Goal: Task Accomplishment & Management: Manage account settings

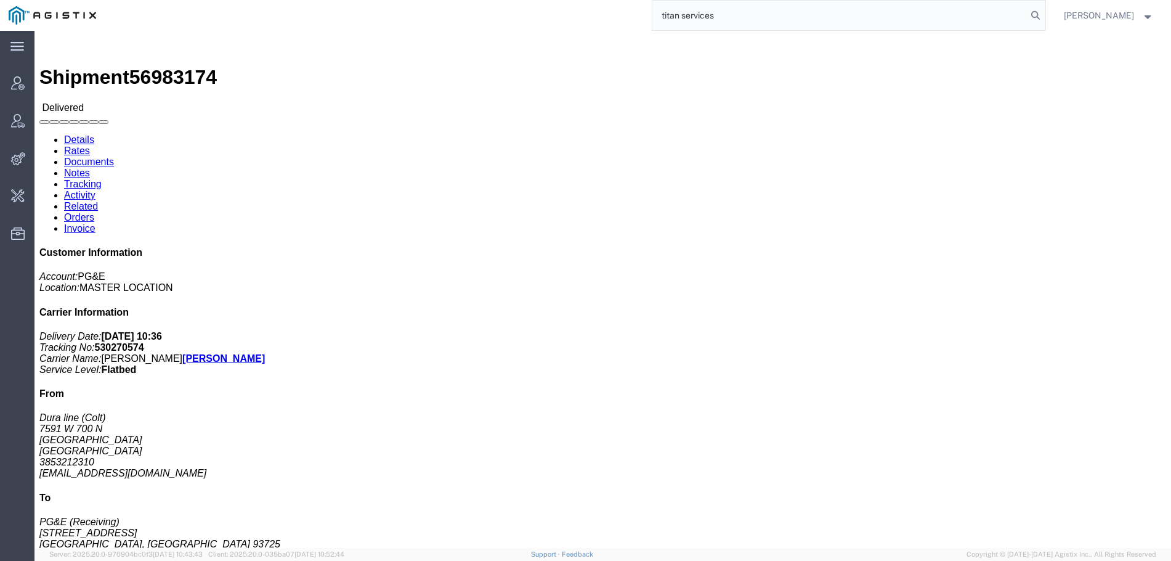
type input "titan services"
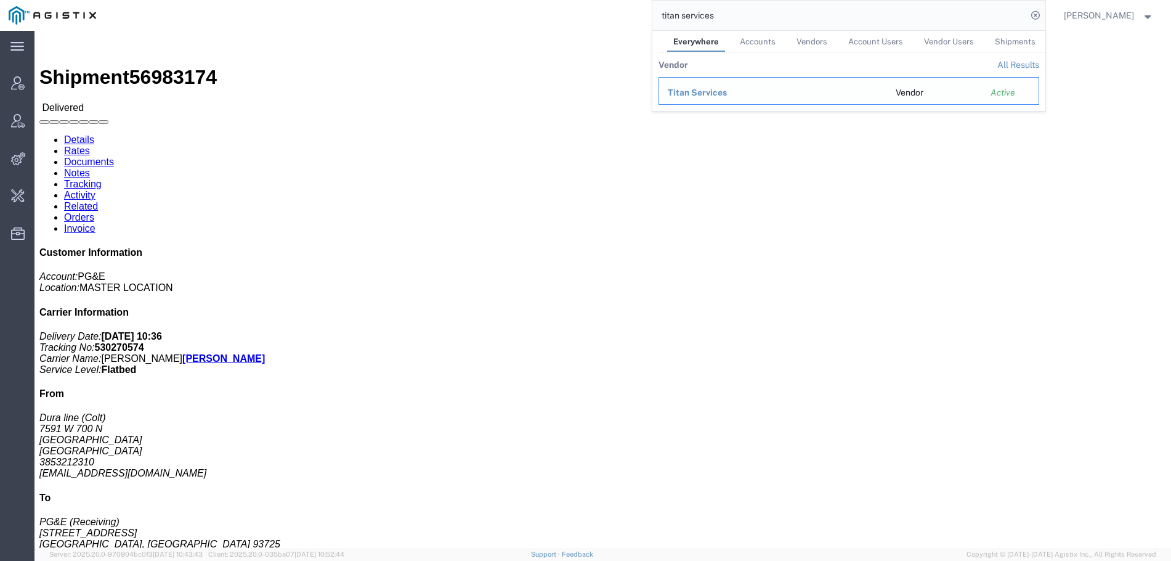
click at [726, 95] on span "Titan Services" at bounding box center [697, 92] width 59 height 10
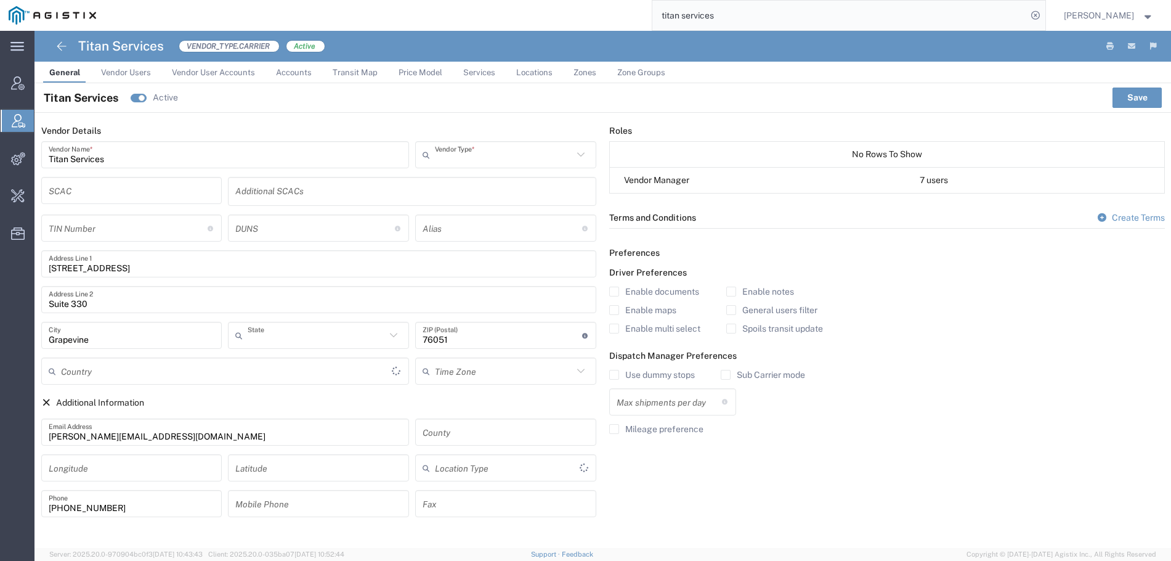
type input "Carrier"
type input "[US_STATE]"
type input "[GEOGRAPHIC_DATA]"
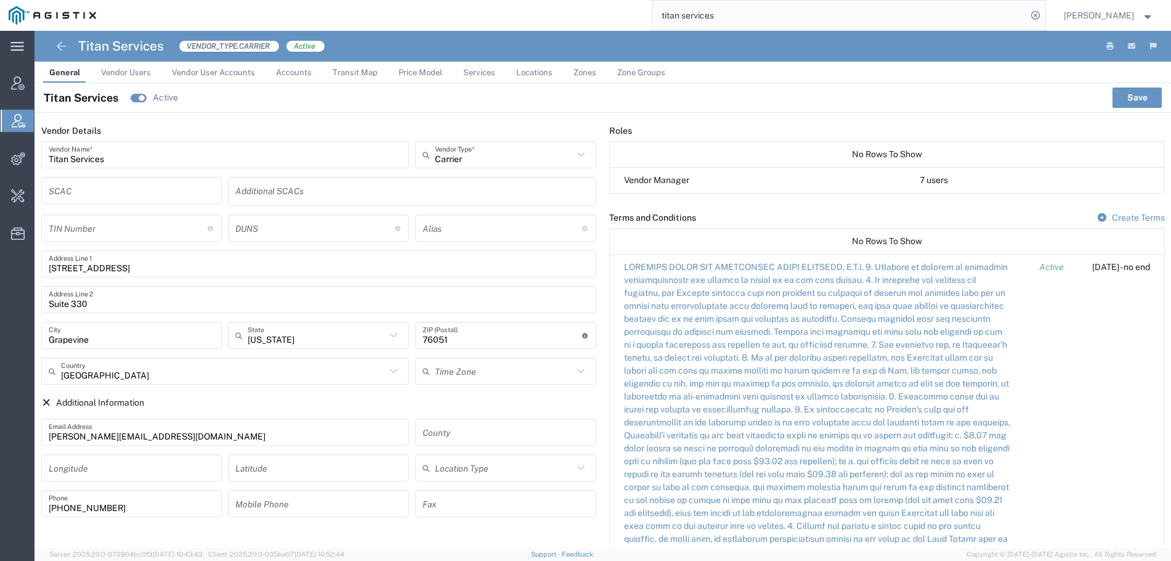
click at [115, 70] on span "Vendor Users" at bounding box center [126, 72] width 50 height 9
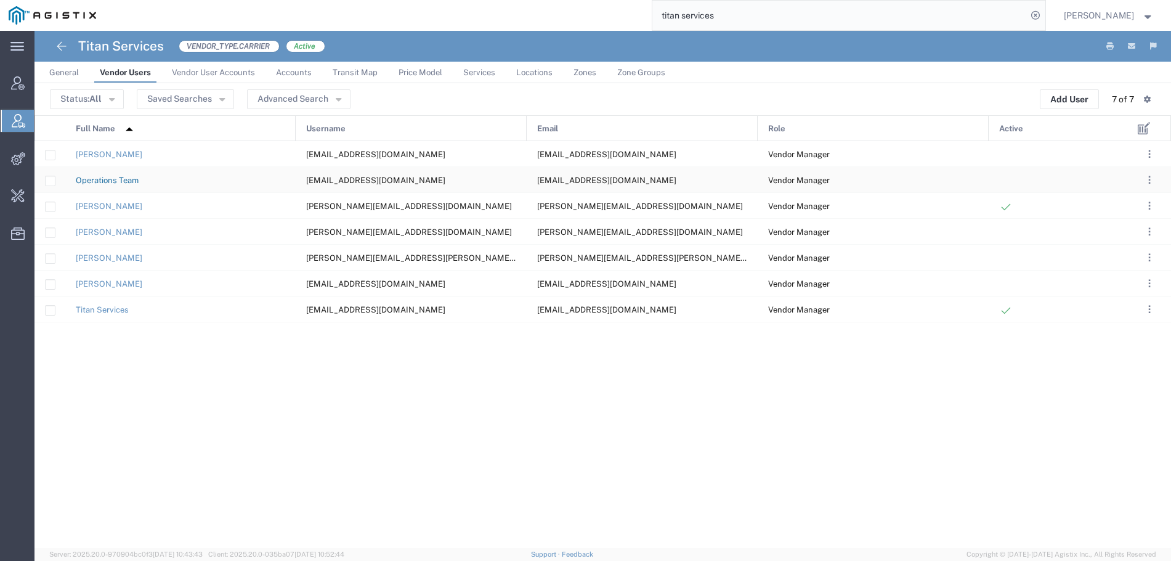
click at [123, 176] on link "Operations Team" at bounding box center [107, 180] width 63 height 9
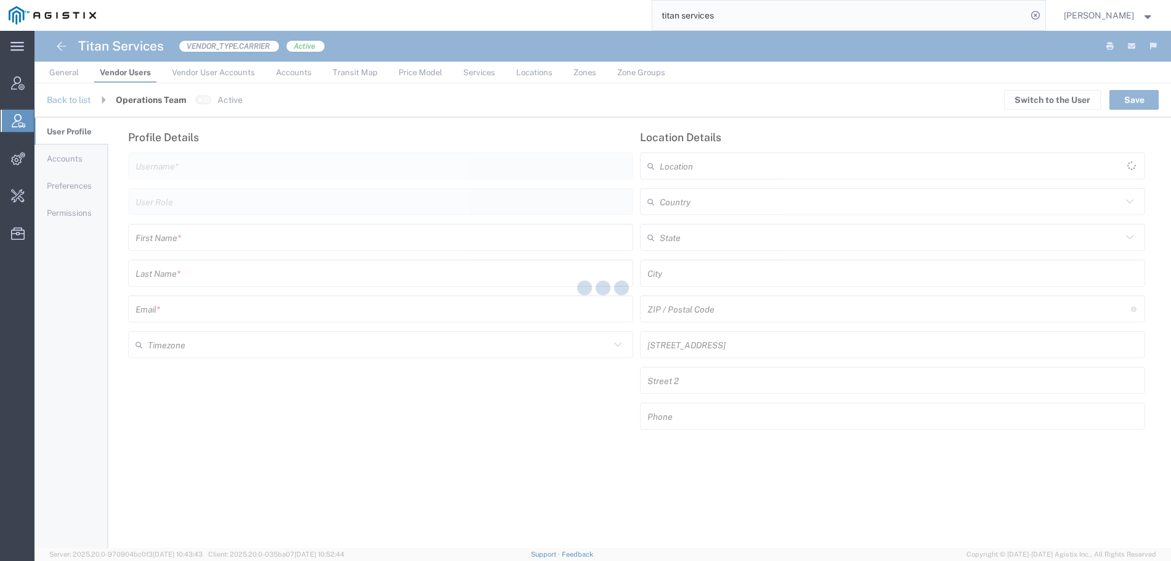
type input "[EMAIL_ADDRESS][DOMAIN_NAME]"
type input "Vendor Manager"
type input "Operations"
type input "Team"
type input "[EMAIL_ADDRESS][DOMAIN_NAME]"
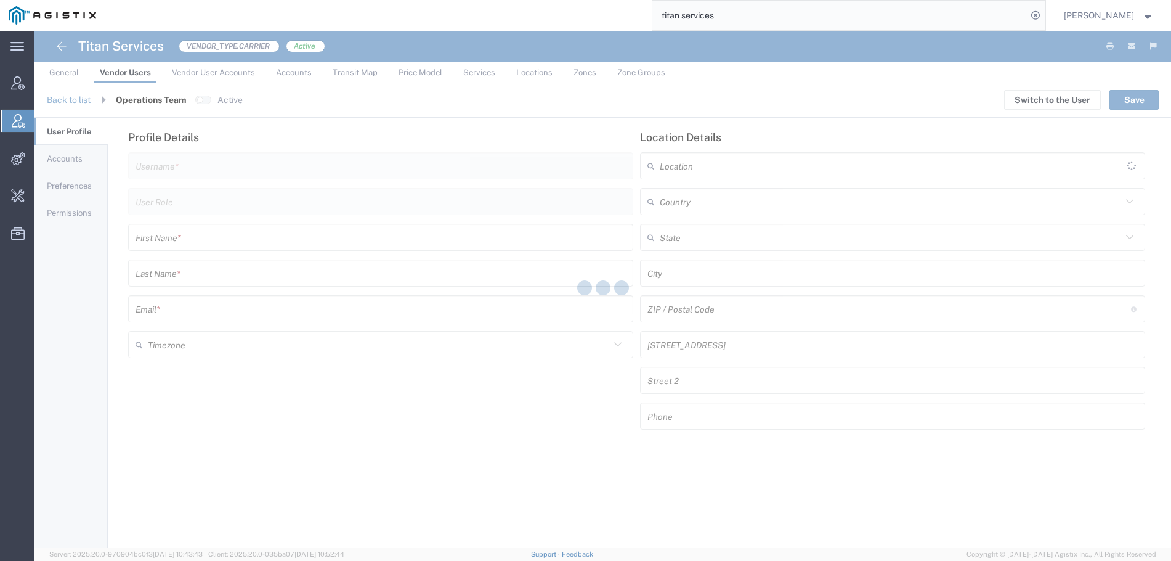
type input "[GEOGRAPHIC_DATA]"
type input "Grapevine"
type input "76051"
type input "[STREET_ADDRESS]"
type input "Suite 330"
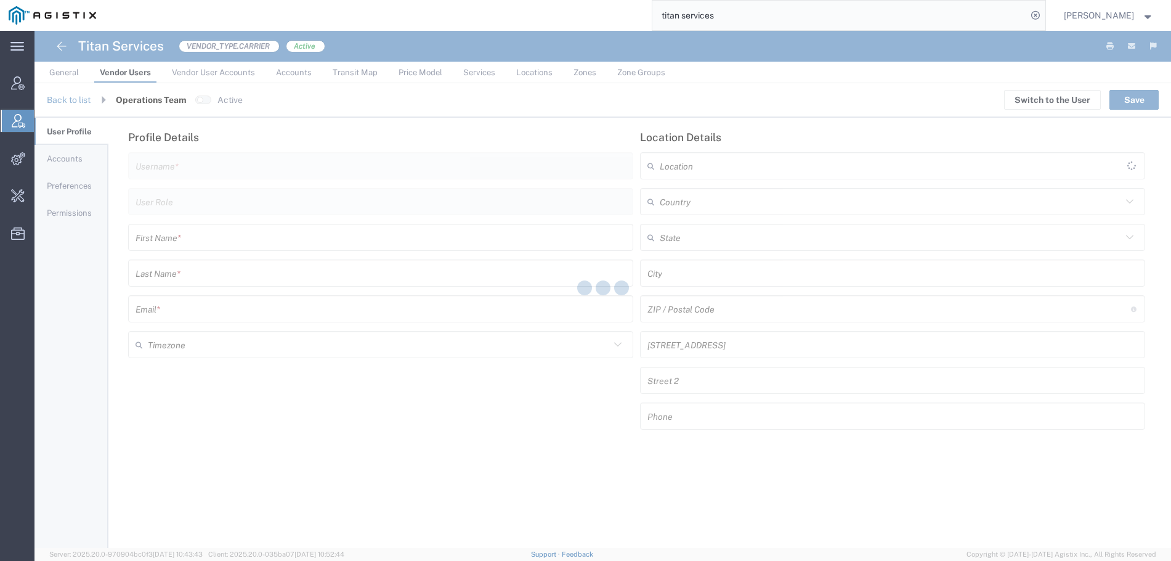
type input "817.552.8000"
type input "America/[GEOGRAPHIC_DATA]"
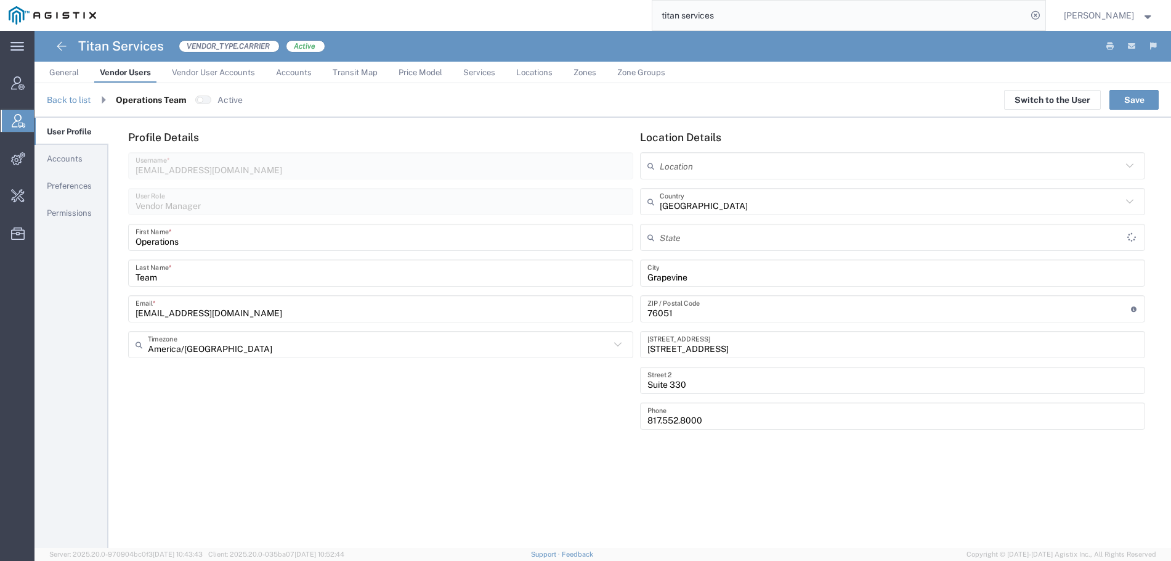
type input "[US_STATE]"
click at [1063, 102] on button "Switch to the User" at bounding box center [1052, 100] width 97 height 20
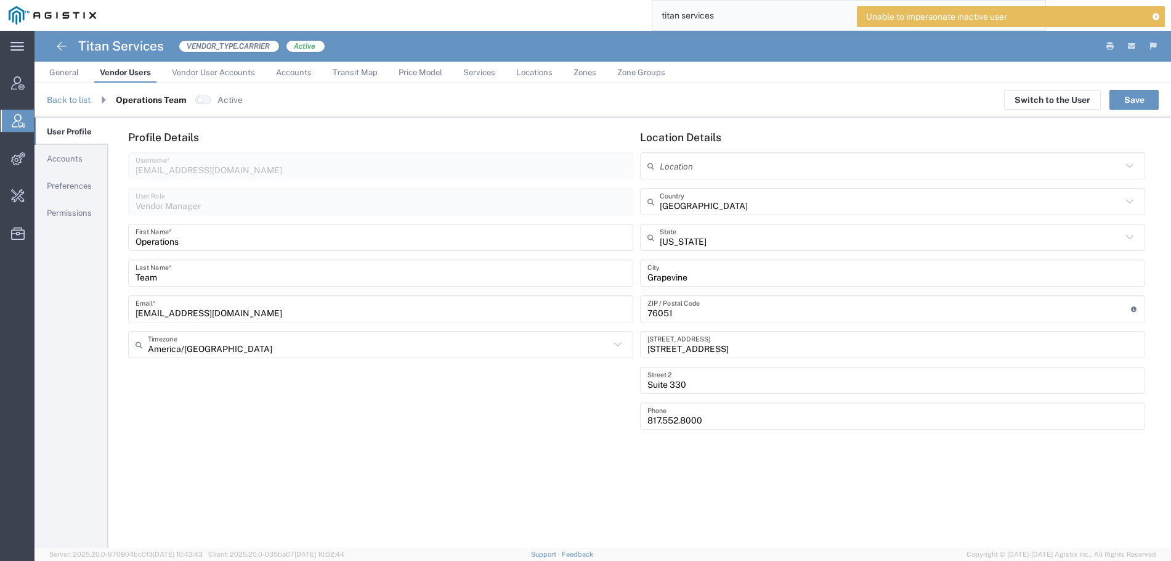
click at [129, 73] on span "Vendor Users" at bounding box center [125, 72] width 51 height 9
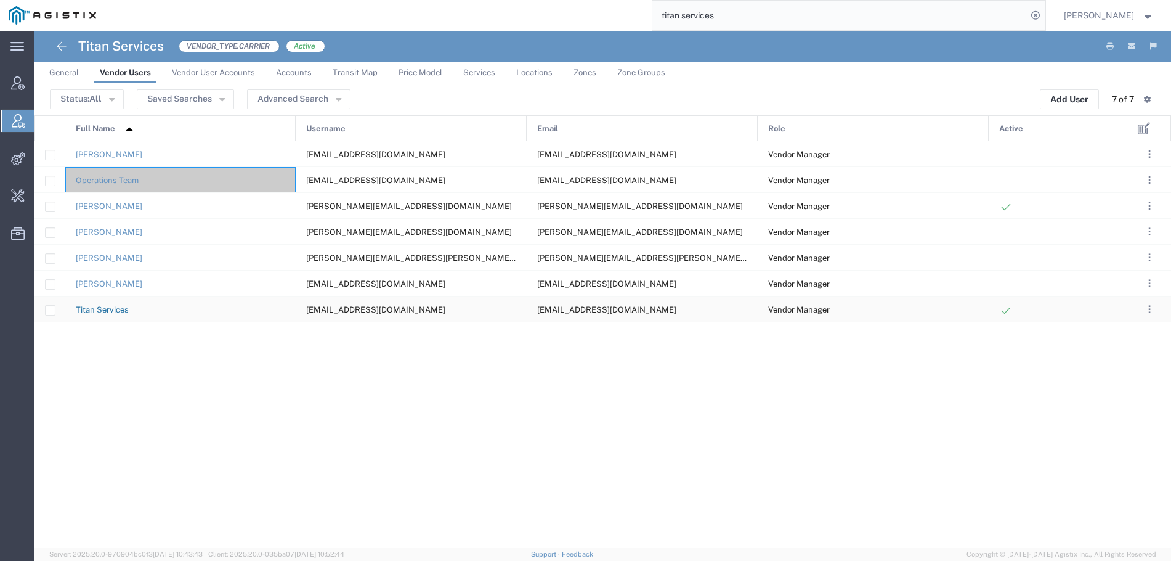
click at [91, 306] on link "Titan Services" at bounding box center [102, 309] width 53 height 9
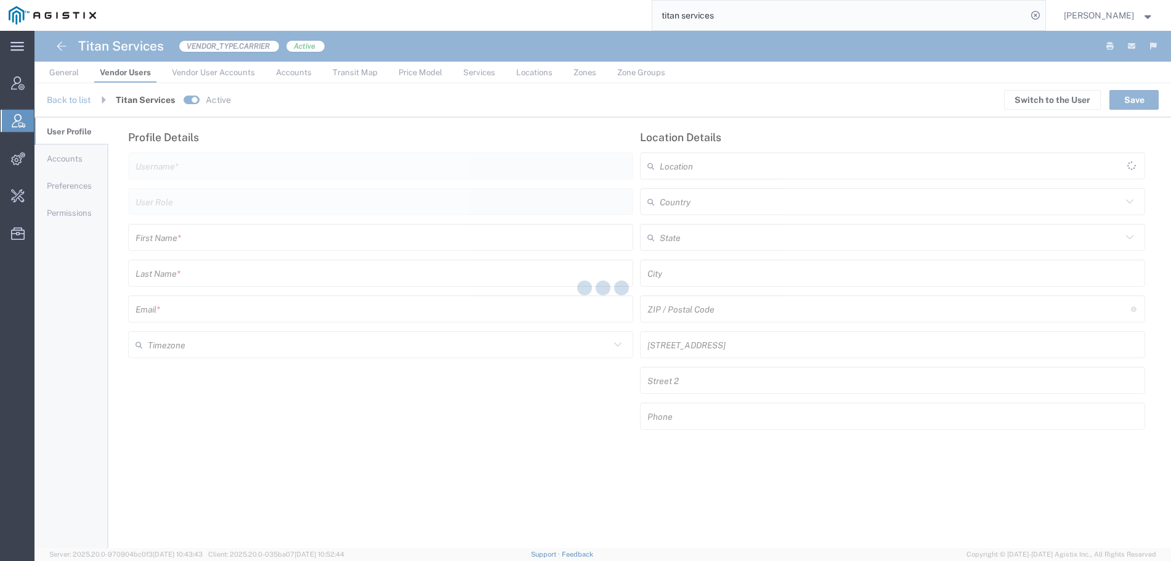
type input "[EMAIL_ADDRESS][DOMAIN_NAME]"
type input "Vendor Manager"
type input "Titan"
type input "Services"
type input "[EMAIL_ADDRESS][DOMAIN_NAME]"
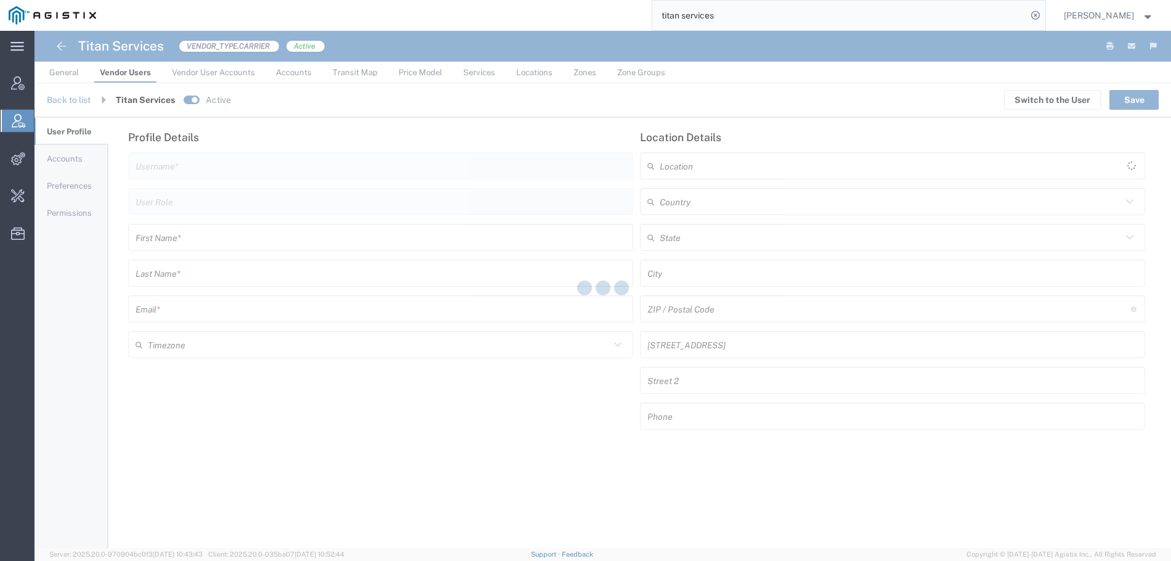
type input "[GEOGRAPHIC_DATA]"
type input "Grapevine"
type input "76051"
type input "[STREET_ADDRESS]"
type input "Suite 330"
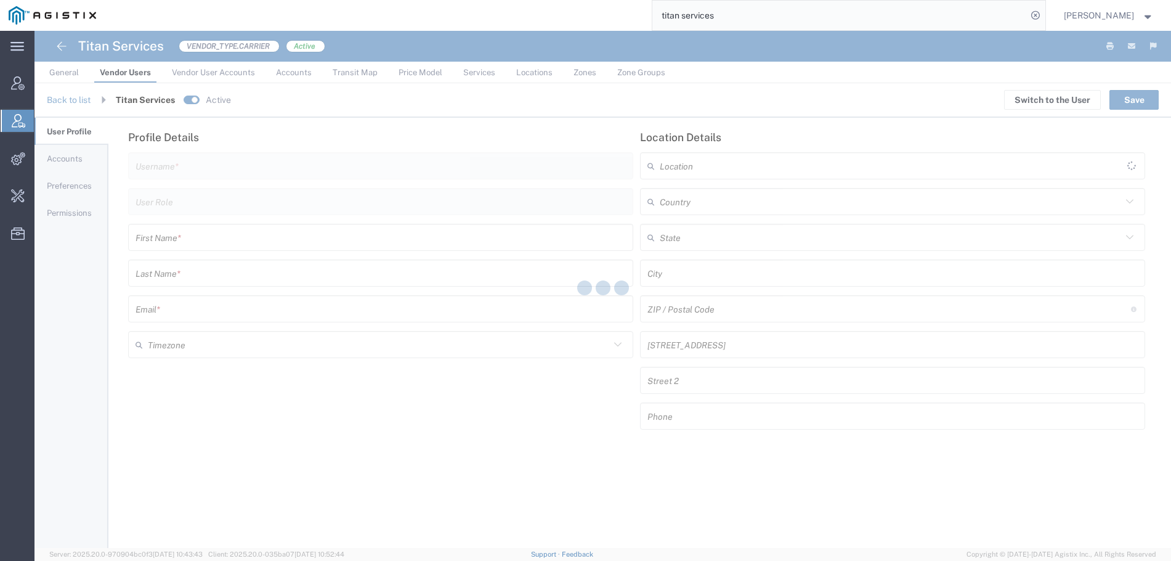
type input "817.714.1994"
type input "America/[GEOGRAPHIC_DATA]"
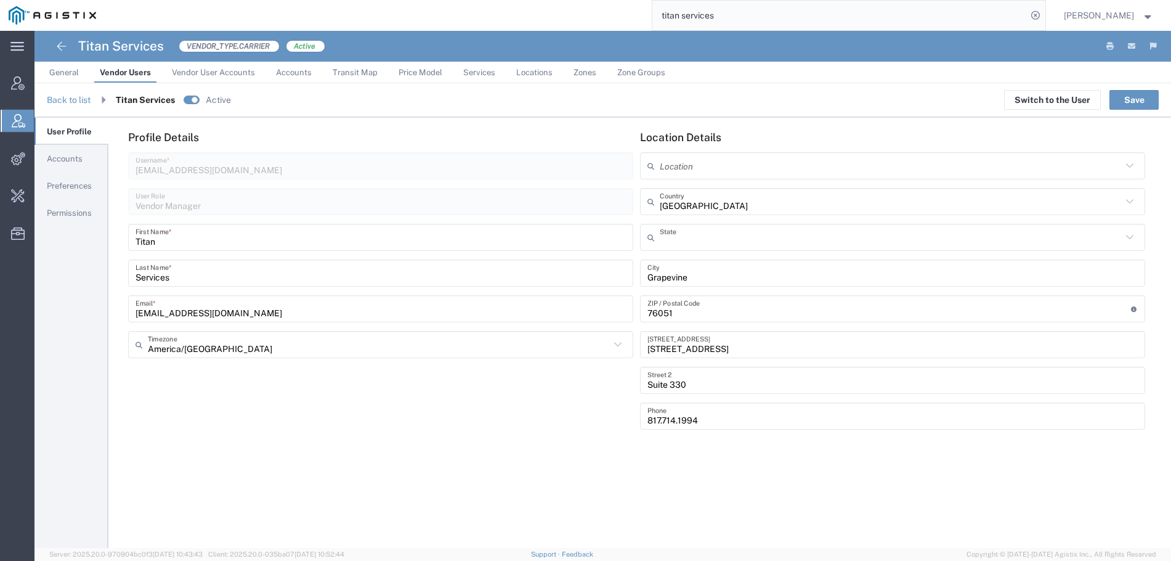
type input "[US_STATE]"
click at [1100, 103] on button "Switch to the User" at bounding box center [1052, 100] width 97 height 20
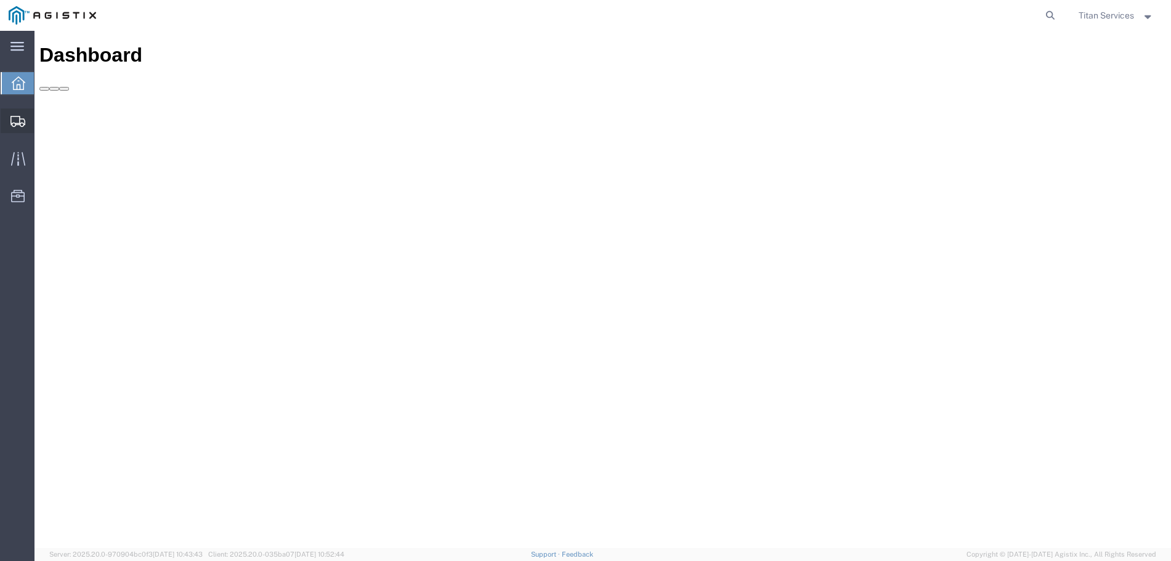
click at [28, 113] on div at bounding box center [18, 120] width 35 height 25
